Goal: Task Accomplishment & Management: Complete application form

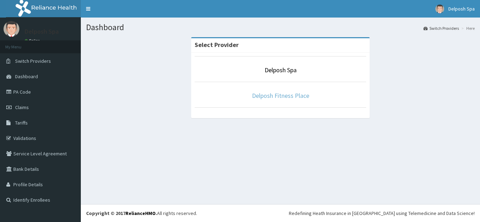
click at [281, 95] on link "Delposh Fitness Place" at bounding box center [280, 96] width 57 height 8
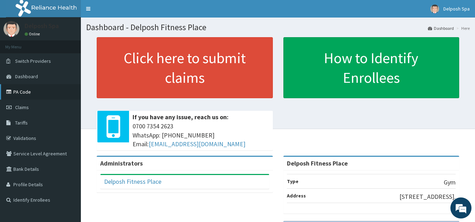
click at [19, 94] on link "PA Code" at bounding box center [40, 91] width 81 height 15
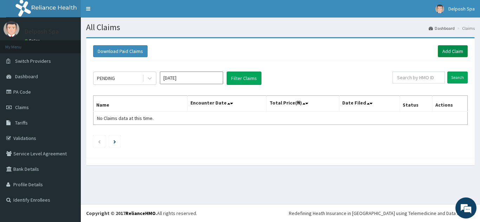
click at [447, 55] on link "Add Claim" at bounding box center [453, 51] width 30 height 12
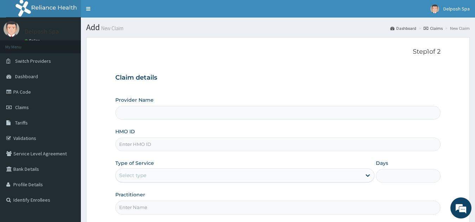
type input "Delposh Fitness Place"
type input "1"
click at [136, 144] on input "HMO ID" at bounding box center [277, 145] width 325 height 14
paste input "BCK/10105/A"
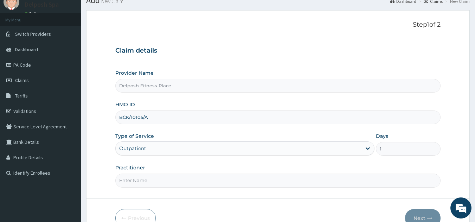
type input "BCK/10105/A"
click at [135, 187] on input "Practitioner" at bounding box center [277, 181] width 325 height 14
type input "CHINGY"
click at [423, 215] on button "Next" at bounding box center [422, 218] width 35 height 18
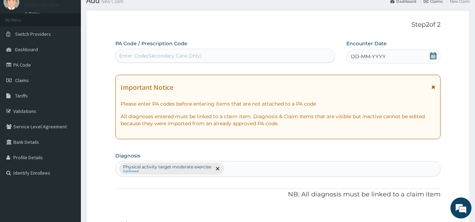
click at [237, 58] on div "Enter Code(Secondary Care Only)" at bounding box center [225, 55] width 219 height 11
paste input "PA/0BC5E5"
type input "PA/0BC5E5"
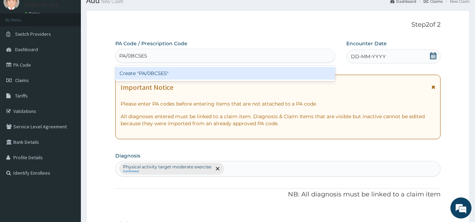
click at [221, 71] on div "Create "PA/0BC5E5"" at bounding box center [225, 73] width 220 height 13
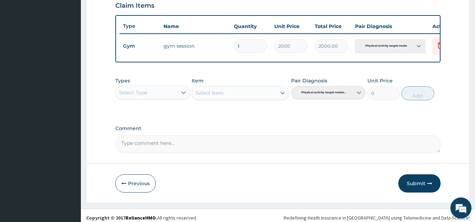
scroll to position [256, 0]
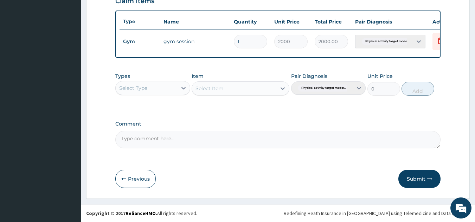
click at [413, 184] on button "Submit" at bounding box center [419, 179] width 42 height 18
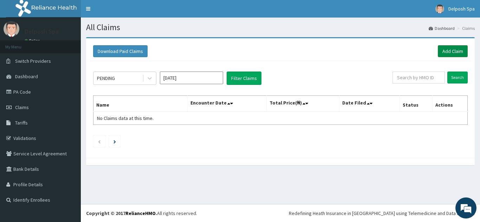
click at [450, 53] on link "Add Claim" at bounding box center [453, 51] width 30 height 12
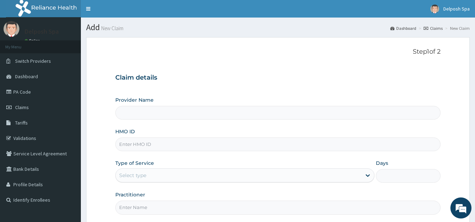
type input "Delposh Fitness Place"
type input "1"
click at [143, 145] on input "HMO ID" at bounding box center [277, 145] width 325 height 14
paste input "BJL/10008/A"
type input "BJL/10008/A"
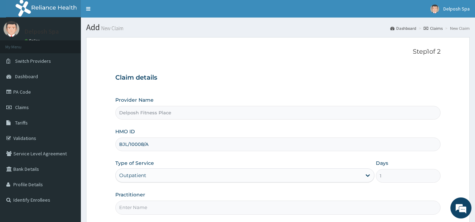
click at [136, 207] on input "Practitioner" at bounding box center [277, 208] width 325 height 14
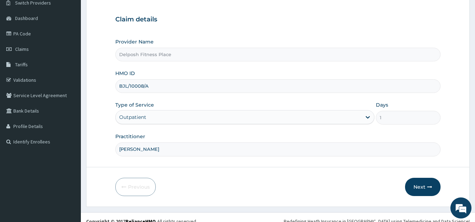
scroll to position [60, 0]
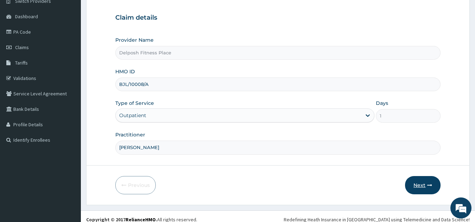
type input "CLARKSON"
click at [428, 184] on icon "button" at bounding box center [429, 185] width 5 height 5
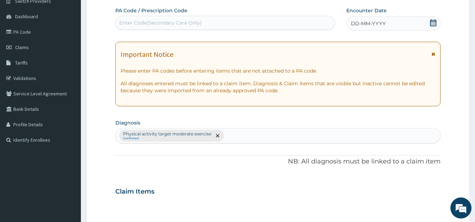
click at [204, 24] on div "Enter Code(Secondary Care Only)" at bounding box center [225, 22] width 219 height 11
paste input "PA/54CE9C"
type input "PA/54CE9C"
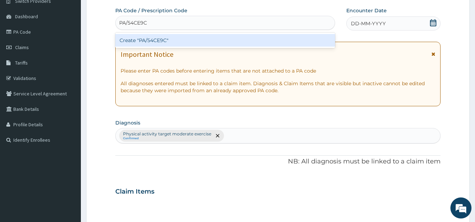
click at [198, 41] on div "Create "PA/54CE9C"" at bounding box center [225, 40] width 220 height 13
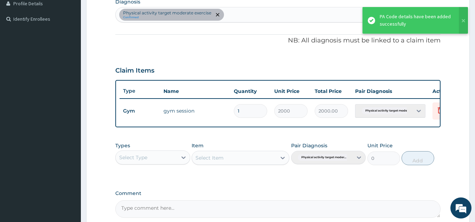
scroll to position [246, 0]
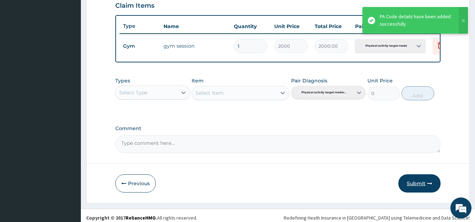
click at [415, 186] on button "Submit" at bounding box center [419, 184] width 42 height 18
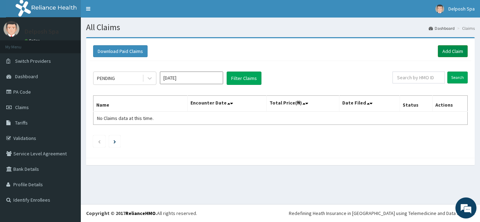
click at [463, 51] on link "Add Claim" at bounding box center [453, 51] width 30 height 12
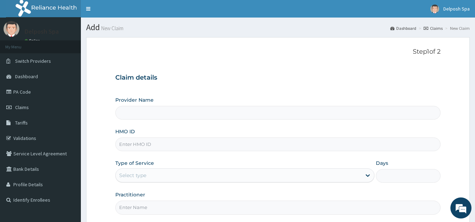
type input "Delposh Fitness Place"
type input "1"
click at [158, 146] on input "HMO ID" at bounding box center [277, 145] width 325 height 14
paste input "ISW/10407/A"
type input "ISW/10407/A"
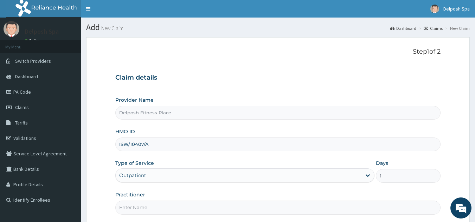
click at [152, 210] on input "Practitioner" at bounding box center [277, 208] width 325 height 14
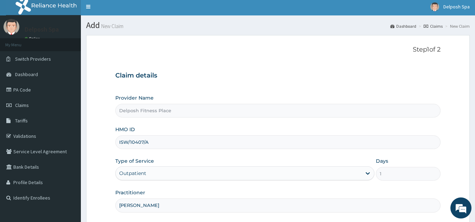
scroll to position [66, 0]
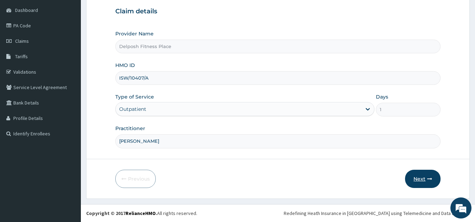
type input "CHINGY"
click at [420, 179] on button "Next" at bounding box center [422, 179] width 35 height 18
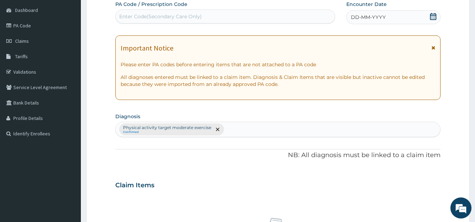
click at [232, 17] on div "Enter Code(Secondary Care Only)" at bounding box center [225, 16] width 219 height 11
paste input "PA/8B6500"
type input "PA/8B6500"
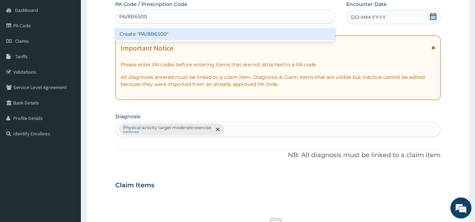
click at [235, 39] on div "Create "PA/8B6500"" at bounding box center [225, 34] width 220 height 13
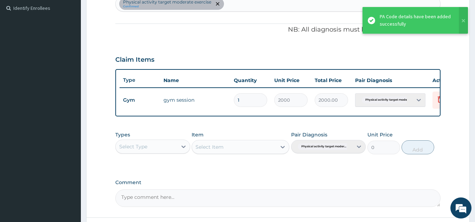
scroll to position [216, 0]
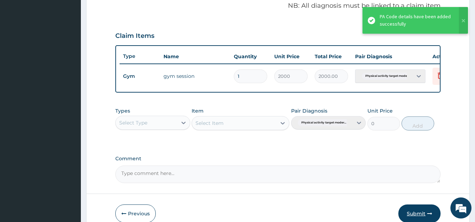
click at [415, 214] on button "Submit" at bounding box center [419, 214] width 42 height 18
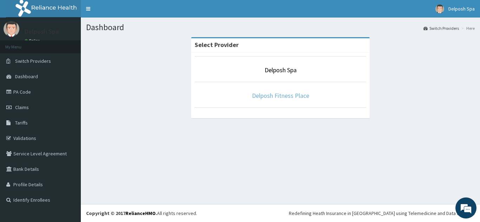
click at [273, 92] on link "Delposh Fitness Place" at bounding box center [280, 96] width 57 height 8
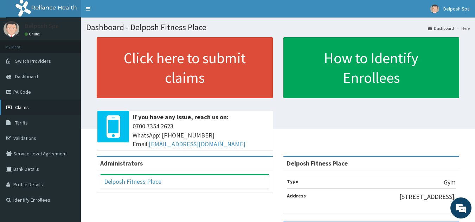
click at [22, 109] on span "Claims" at bounding box center [22, 107] width 14 height 6
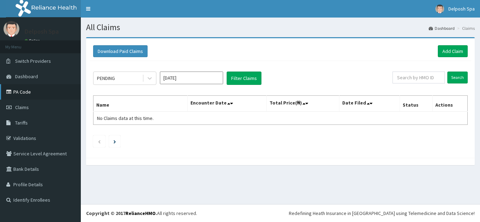
click at [26, 94] on link "PA Code" at bounding box center [40, 91] width 81 height 15
click at [453, 52] on link "Add Claim" at bounding box center [453, 51] width 30 height 12
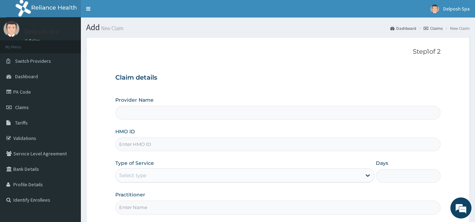
type input "Delposh Fitness Place"
type input "1"
click at [139, 146] on input "HMO ID" at bounding box center [277, 145] width 325 height 14
paste input "RNI/10016/A"
type input "RNI/10016/A"
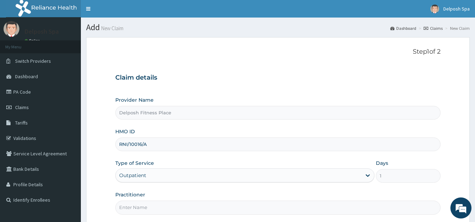
click at [135, 210] on input "Practitioner" at bounding box center [277, 208] width 325 height 14
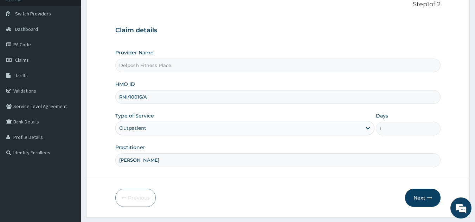
scroll to position [50, 0]
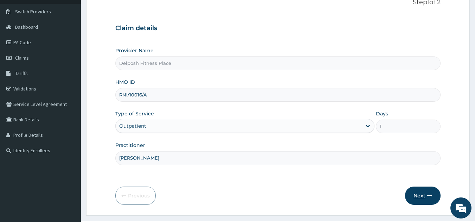
type input "CHINGY"
click at [422, 193] on button "Next" at bounding box center [422, 196] width 35 height 18
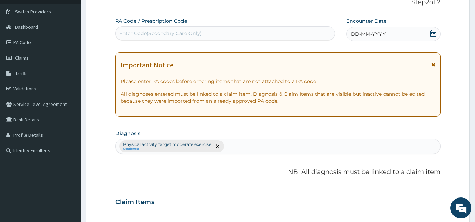
click at [216, 37] on div "Enter Code(Secondary Care Only)" at bounding box center [225, 33] width 219 height 11
paste input "PA/46C718"
type input "PA/46C718"
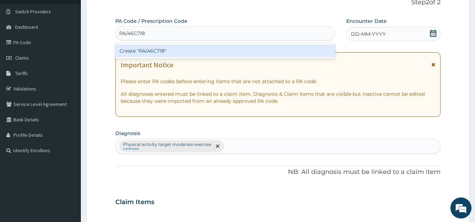
click at [213, 57] on div "Create "PA/46C718"" at bounding box center [225, 51] width 220 height 13
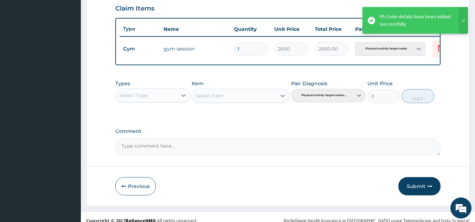
scroll to position [256, 0]
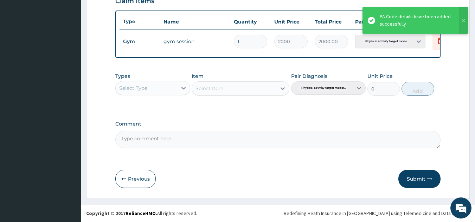
click at [412, 175] on button "Submit" at bounding box center [419, 179] width 42 height 18
